Goal: Task Accomplishment & Management: Use online tool/utility

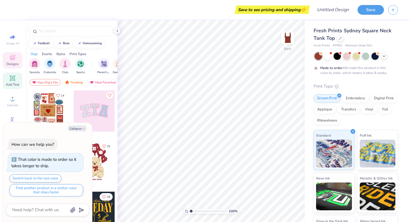
click at [12, 78] on icon at bounding box center [12, 77] width 5 height 5
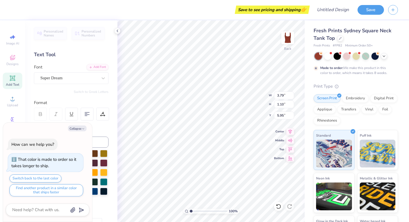
type textarea "x"
type textarea "b"
type textarea "x"
type textarea "bl"
type textarea "x"
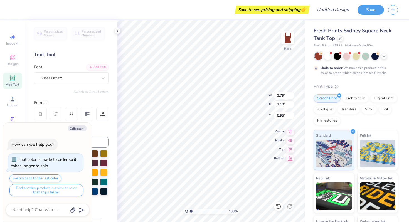
type textarea "bla"
type textarea "x"
type textarea "blaj"
type textarea "x"
type textarea "blajs"
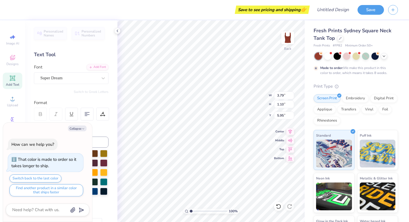
type textarea "x"
type textarea "blaj"
type textarea "x"
type textarea "bla"
type textarea "x"
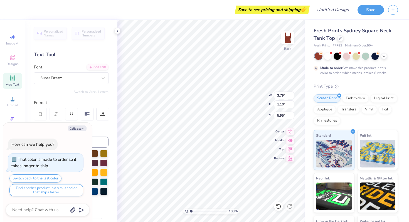
type textarea "blah"
type textarea "x"
type textarea "blah"
type textarea "x"
type textarea "blah b"
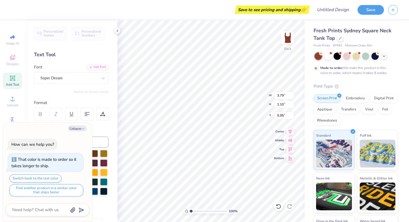
type textarea "x"
type textarea "blah bla"
type textarea "x"
type textarea "blah blah"
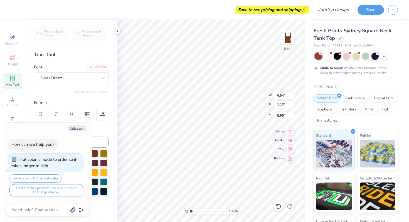
type textarea "x"
type input "1.29"
type textarea "x"
